Goal: Obtain resource: Download file/media

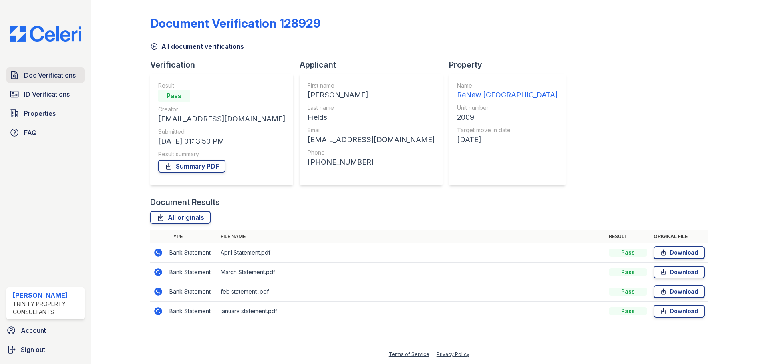
click at [55, 74] on span "Doc Verifications" at bounding box center [50, 75] width 52 height 10
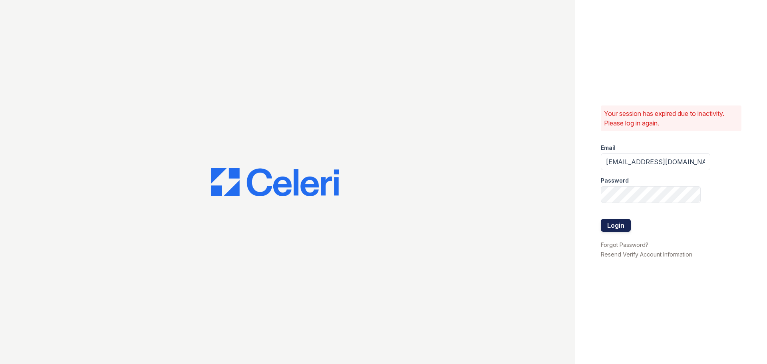
click at [620, 224] on button "Login" at bounding box center [616, 225] width 30 height 13
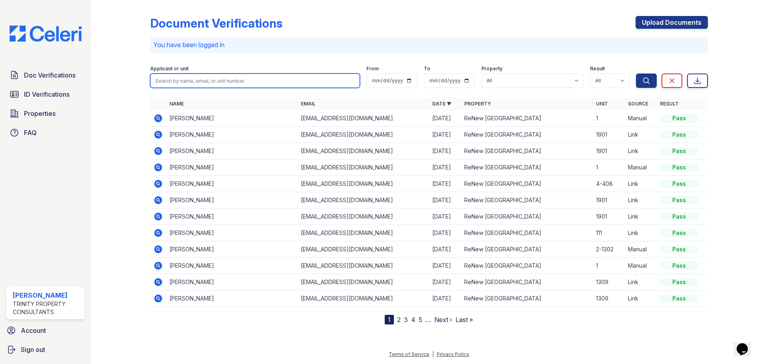
click at [308, 81] on input "search" at bounding box center [255, 81] width 210 height 14
type input "jillian"
click at [636, 74] on button "Search" at bounding box center [646, 81] width 21 height 14
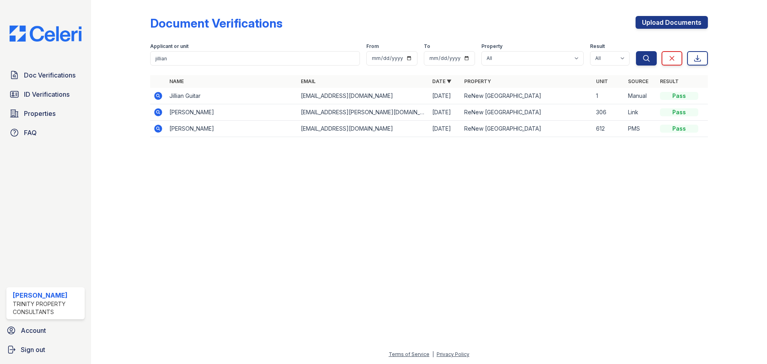
click at [157, 111] on icon at bounding box center [158, 112] width 2 height 2
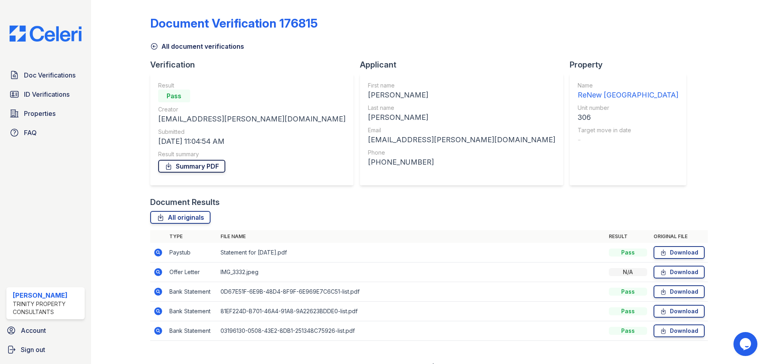
click at [189, 162] on link "Summary PDF" at bounding box center [191, 166] width 67 height 13
click at [158, 293] on icon at bounding box center [158, 292] width 8 height 8
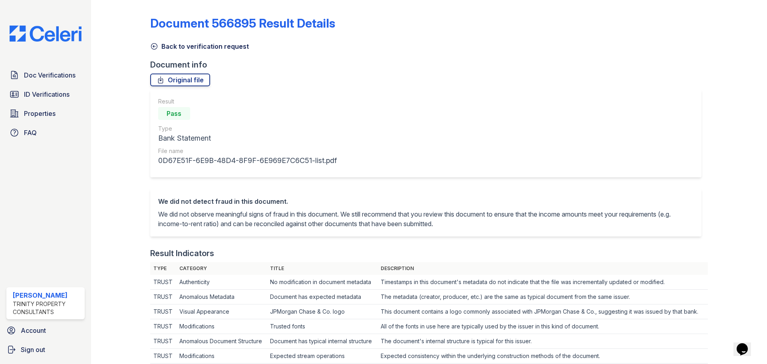
click at [152, 47] on icon at bounding box center [154, 46] width 8 height 8
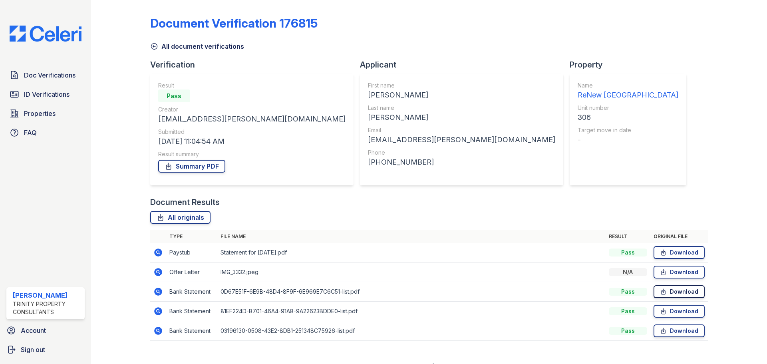
click at [663, 294] on link "Download" at bounding box center [679, 291] width 51 height 13
click at [664, 310] on link "Download" at bounding box center [679, 311] width 51 height 13
click at [667, 332] on link "Download" at bounding box center [679, 330] width 51 height 13
click at [683, 290] on link "Download" at bounding box center [679, 291] width 51 height 13
click at [670, 334] on link "Download" at bounding box center [679, 330] width 51 height 13
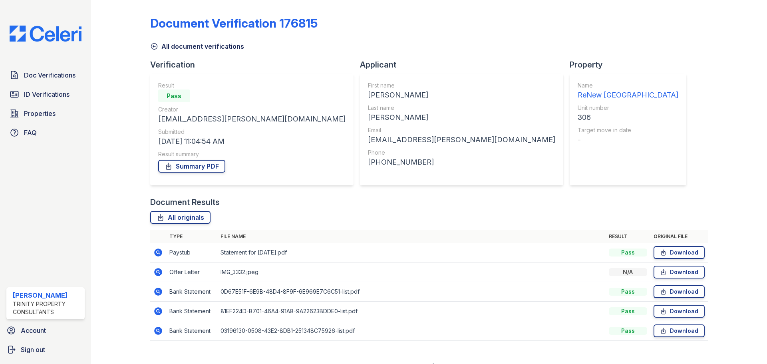
click at [159, 251] on icon at bounding box center [158, 253] width 8 height 8
